Goal: Communication & Community: Answer question/provide support

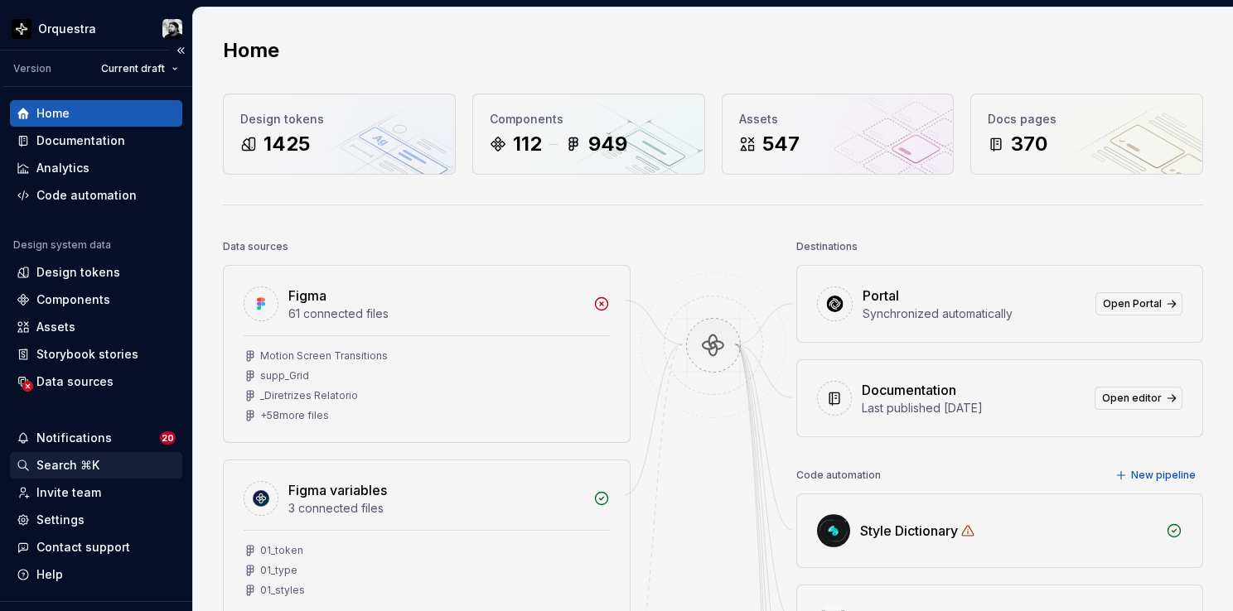
scroll to position [3702, 0]
click at [83, 544] on div "Contact support" at bounding box center [83, 547] width 94 height 17
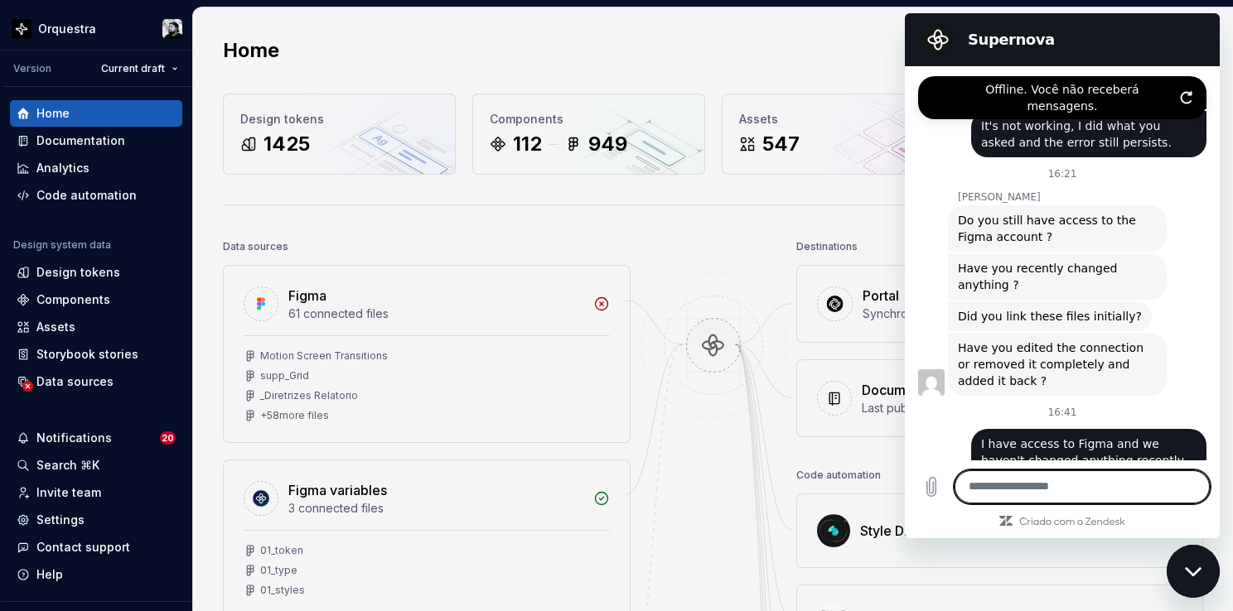
click at [1080, 489] on textarea at bounding box center [1081, 487] width 255 height 33
click at [1190, 92] on icon "Atualizar conexão" at bounding box center [1186, 98] width 10 height 12
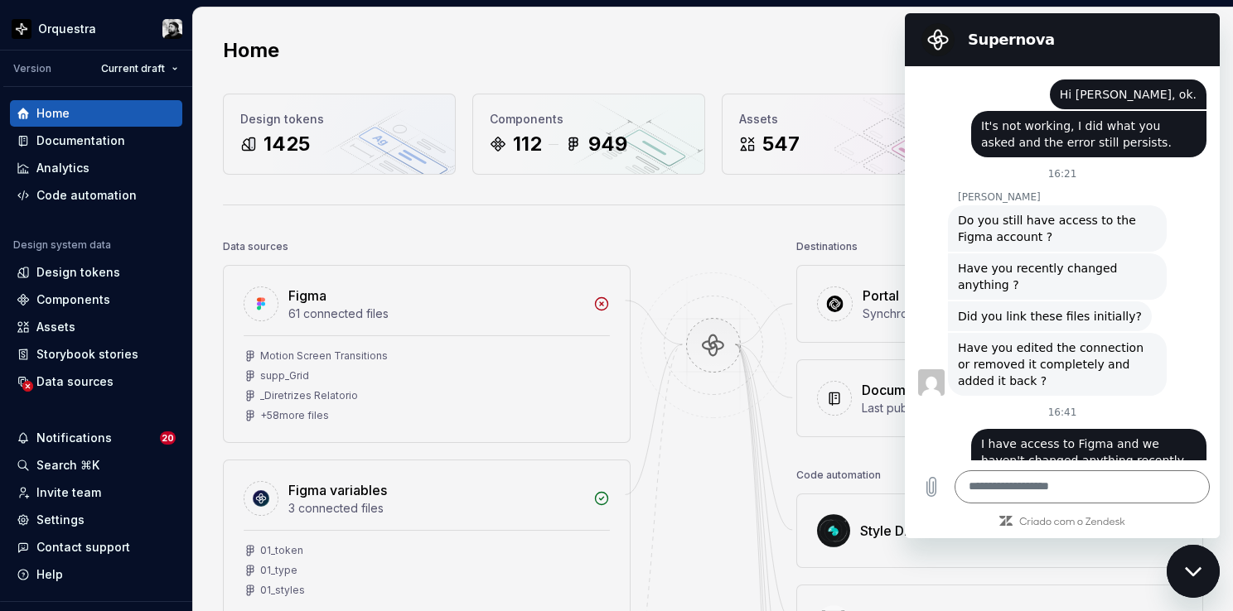
click at [1203, 577] on div "Fechar janela de mensagens" at bounding box center [1193, 572] width 50 height 50
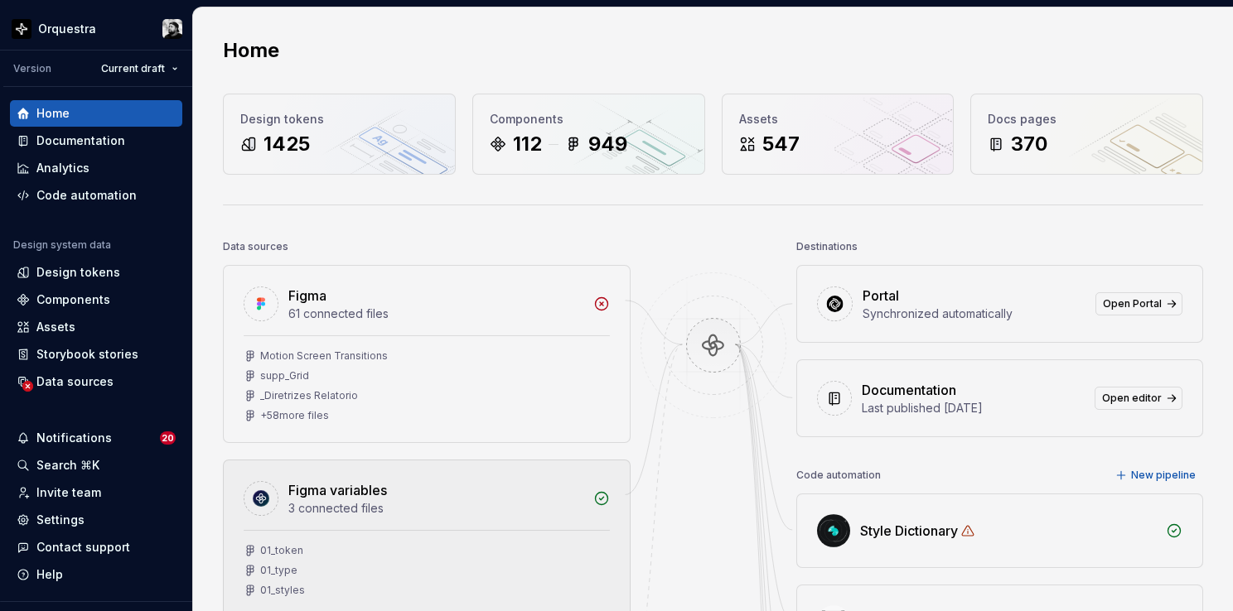
click at [533, 534] on div "01_token 01_type 01_styles" at bounding box center [427, 573] width 406 height 87
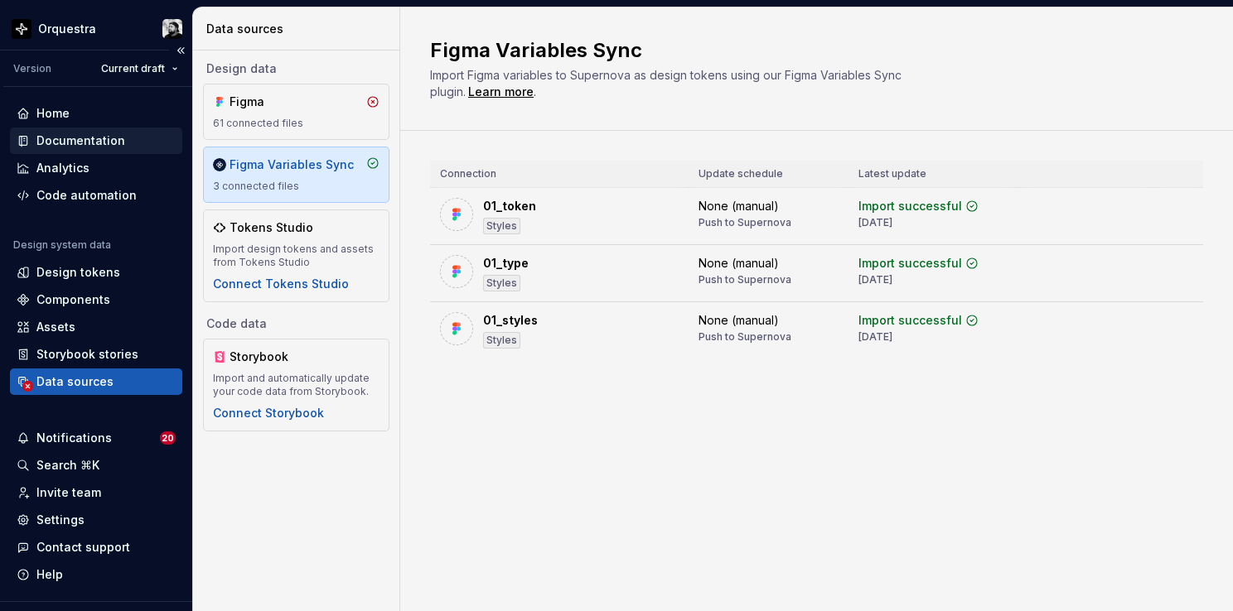
click at [87, 133] on div "Documentation" at bounding box center [80, 141] width 89 height 17
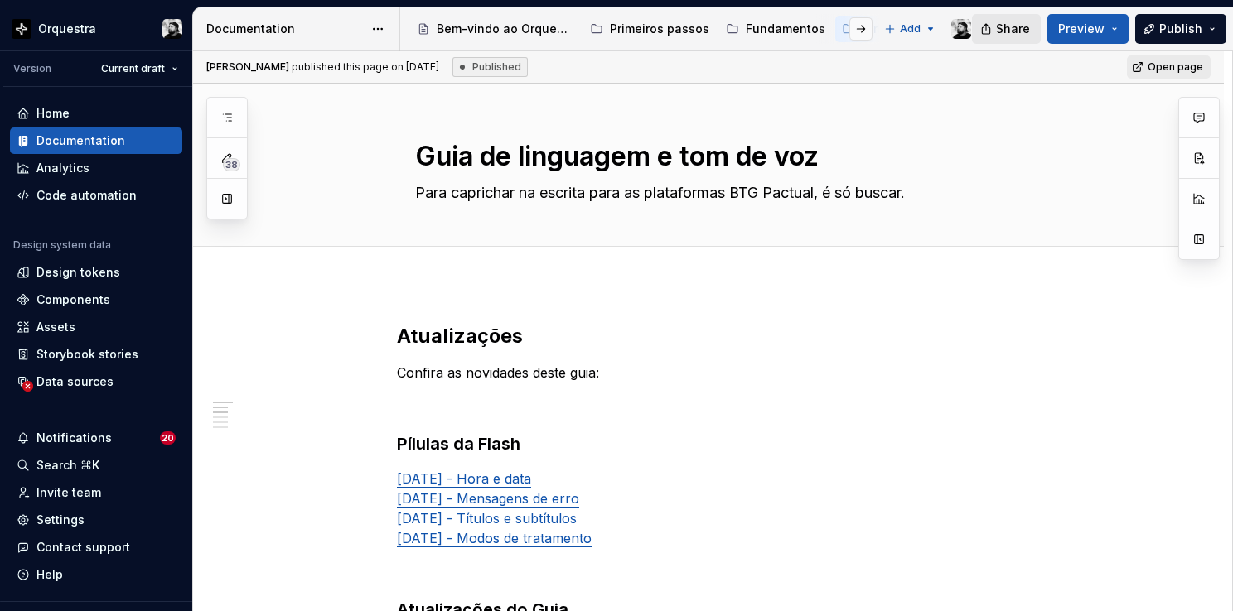
click at [1006, 28] on span "Share" at bounding box center [1013, 29] width 34 height 17
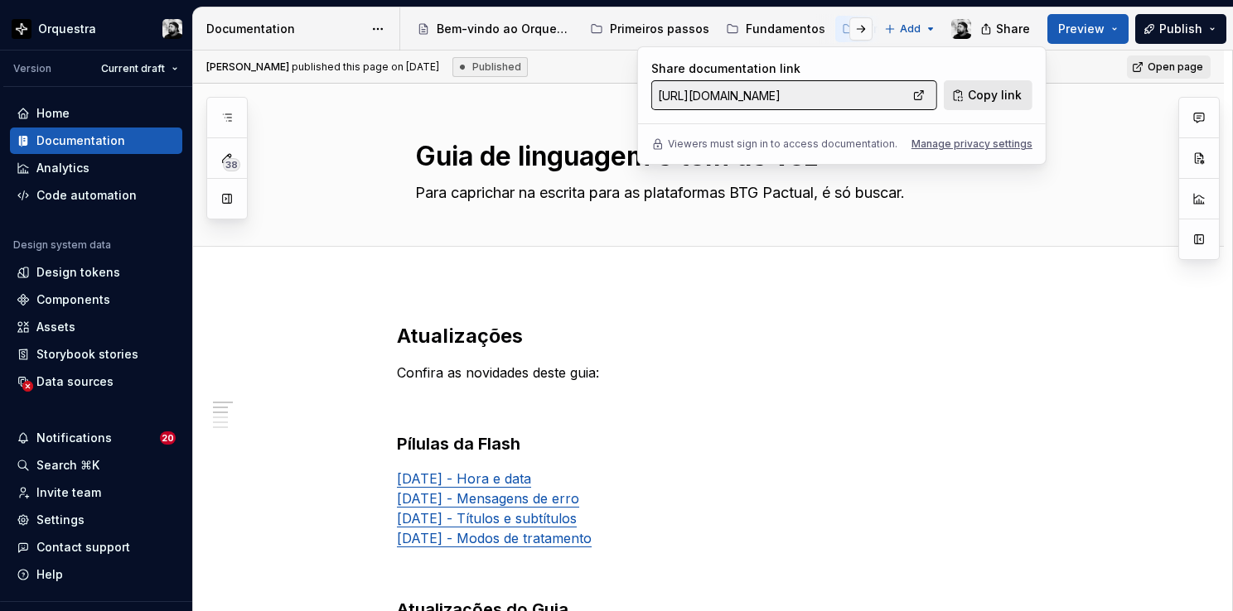
drag, startPoint x: 1006, startPoint y: 28, endPoint x: 994, endPoint y: 99, distance: 72.2
click at [994, 99] on span "Copy link" at bounding box center [995, 95] width 54 height 17
click at [862, 27] on button "button" at bounding box center [860, 28] width 23 height 23
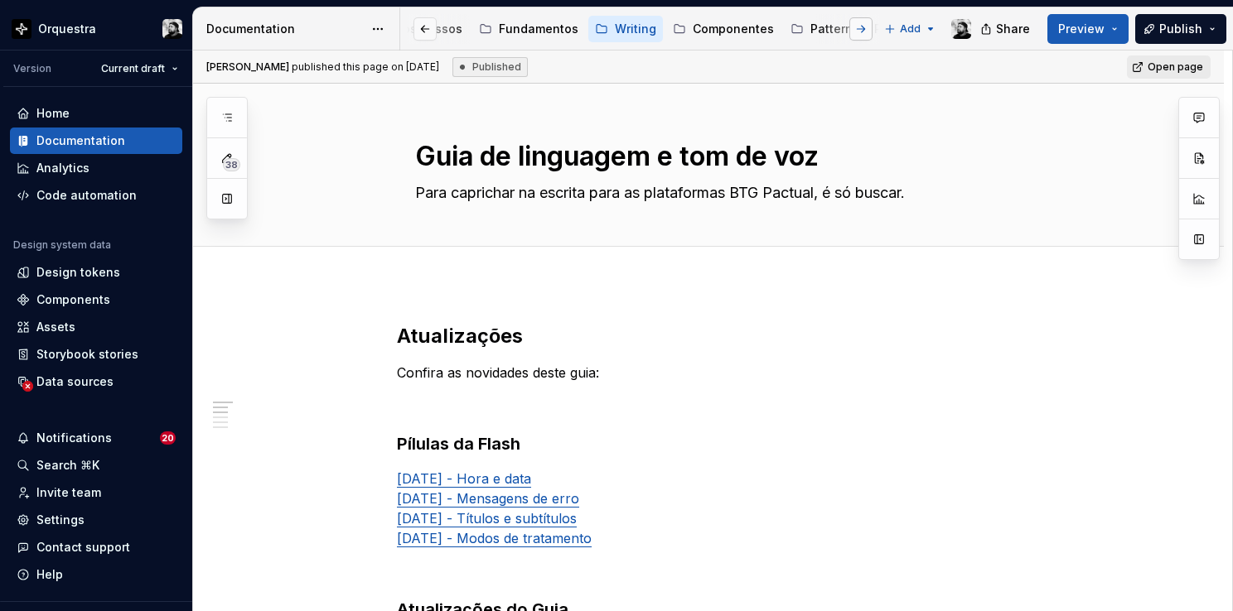
scroll to position [0, 398]
click at [574, 28] on div "Componentes" at bounding box center [582, 29] width 81 height 17
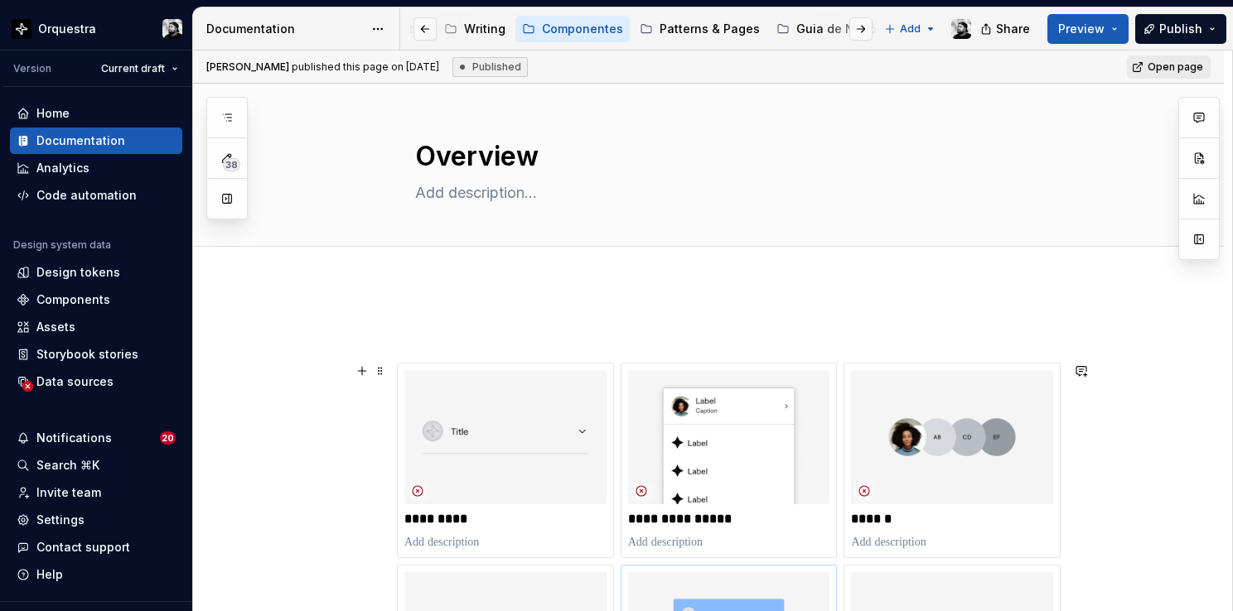
type textarea "*"
